Goal: Transaction & Acquisition: Purchase product/service

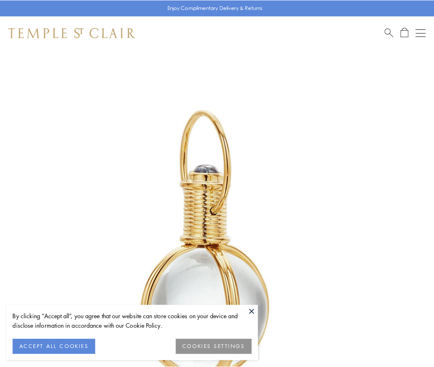
scroll to position [216, 0]
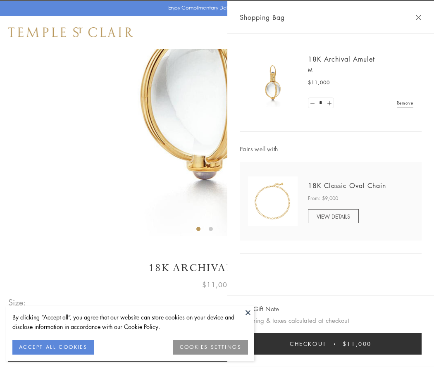
click at [331, 344] on button "Checkout $11,000" at bounding box center [331, 343] width 182 height 21
